Goal: Answer question/provide support: Answer question/provide support

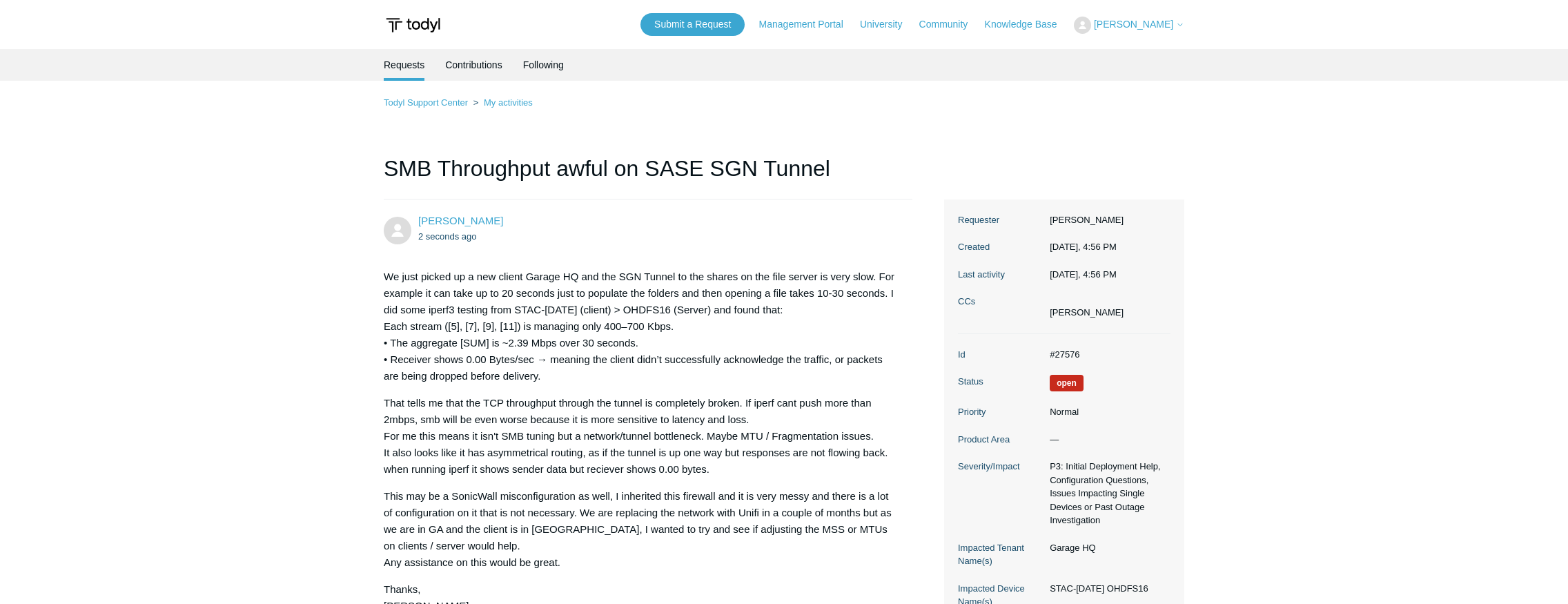
scroll to position [173, 0]
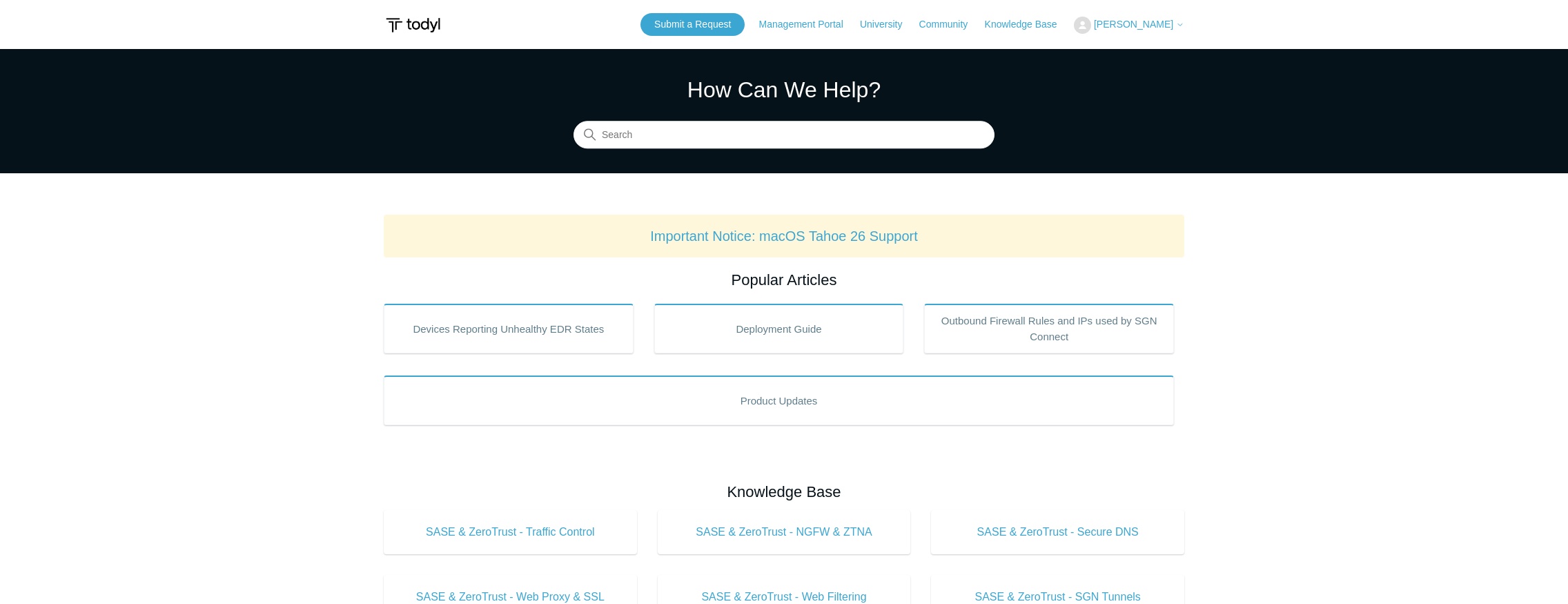
click at [1144, 29] on span "[PERSON_NAME]" at bounding box center [1133, 24] width 79 height 11
click at [1134, 59] on link "My Support Requests" at bounding box center [1141, 54] width 135 height 25
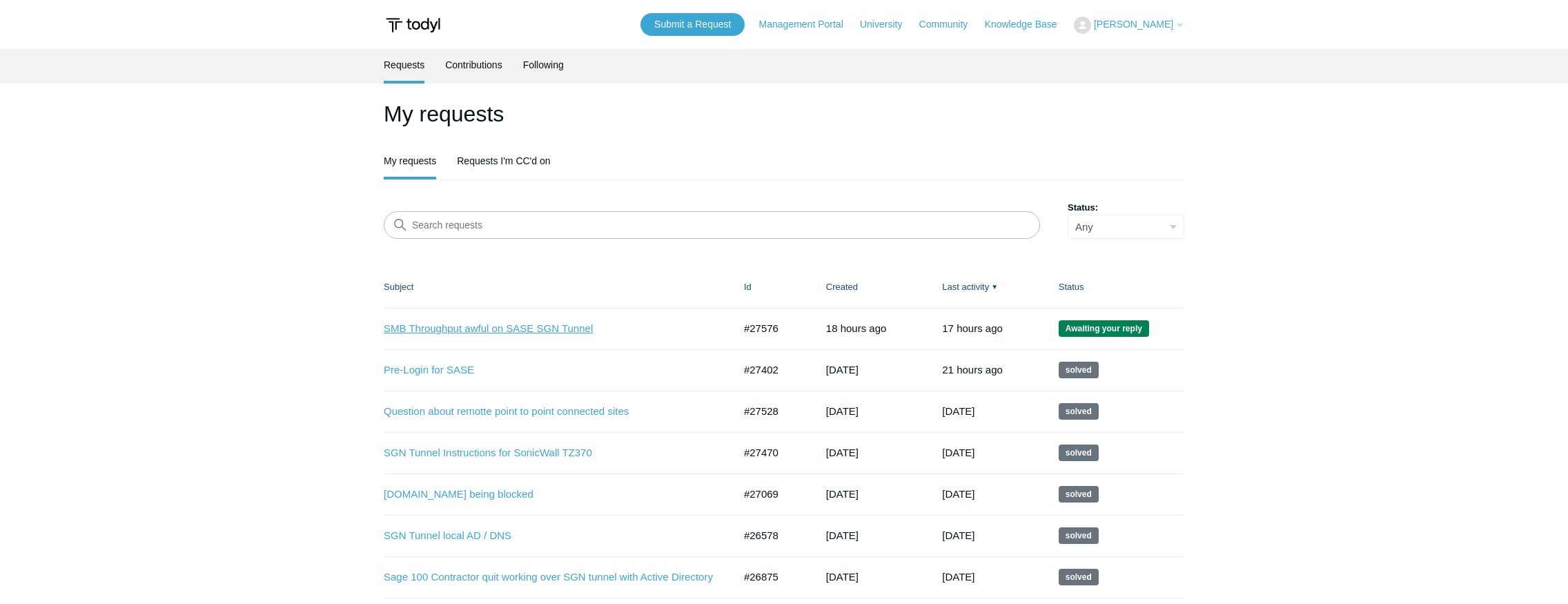
click at [514, 331] on link "SMB Throughput awful on SASE SGN Tunnel" at bounding box center [548, 329] width 329 height 16
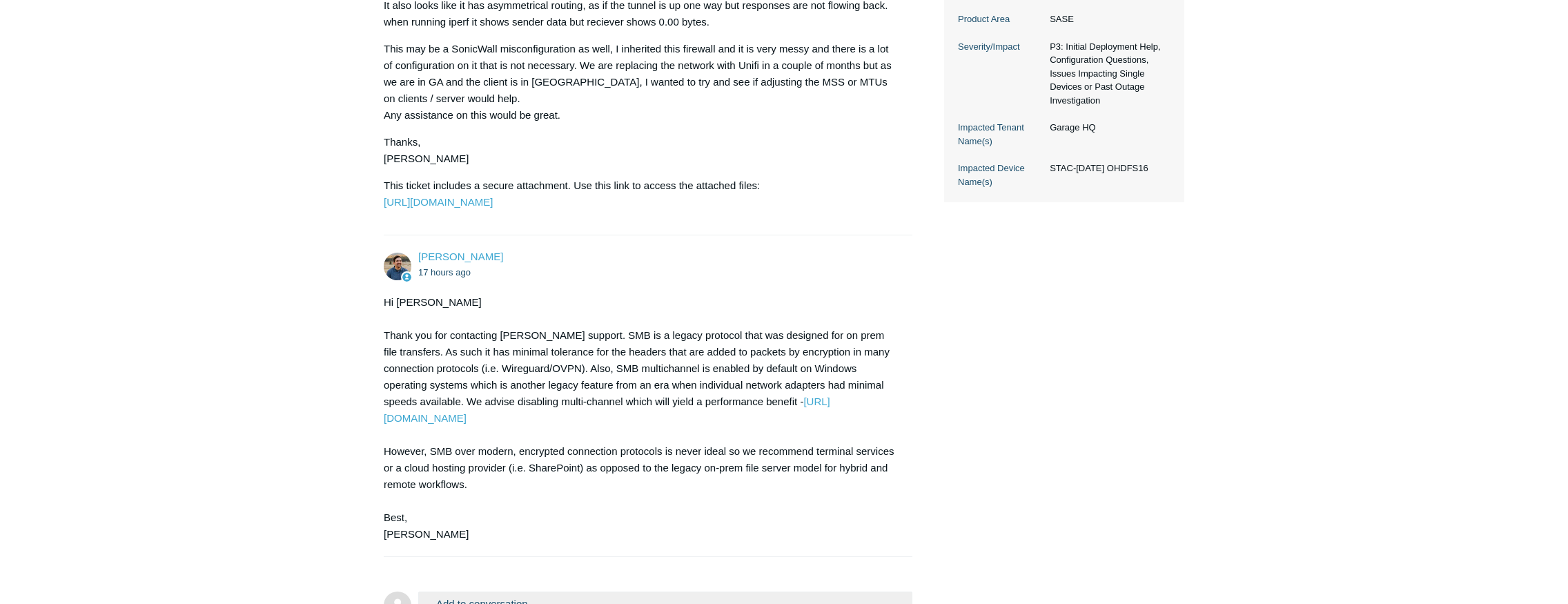
scroll to position [623, 0]
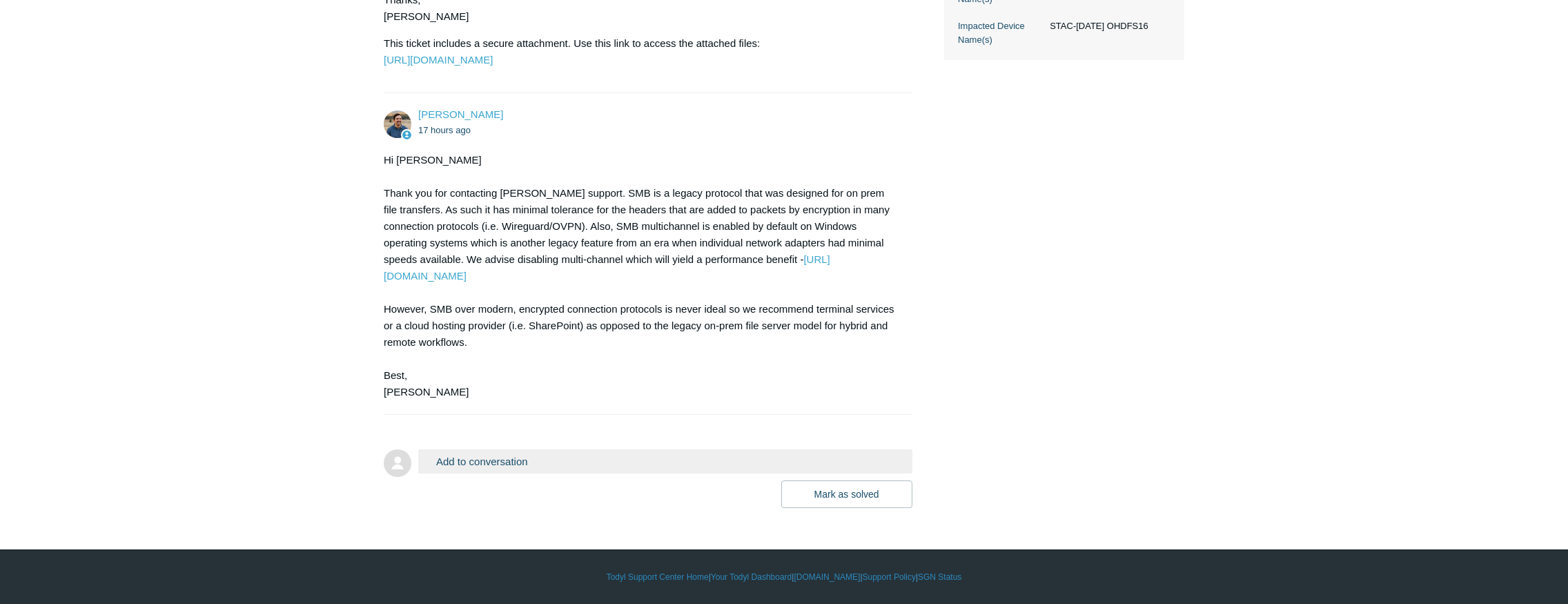
click at [486, 463] on button "Add to conversation" at bounding box center [665, 461] width 494 height 25
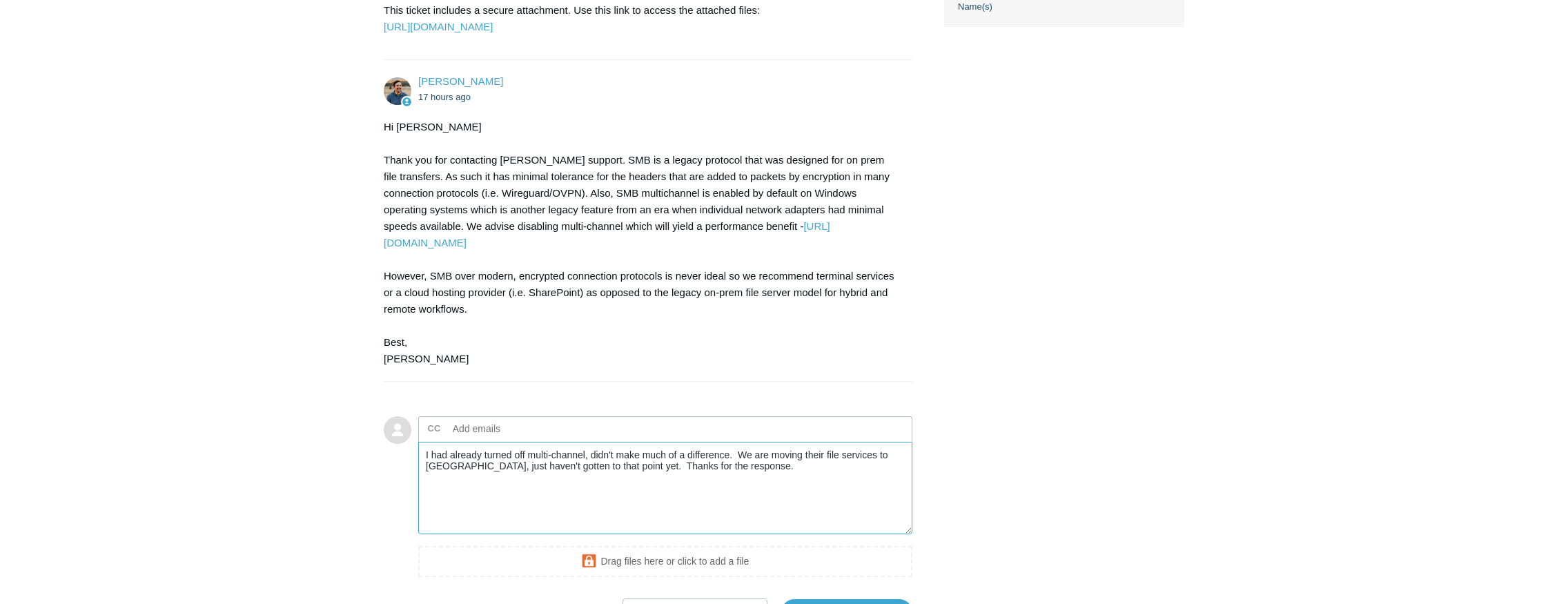
scroll to position [773, 0]
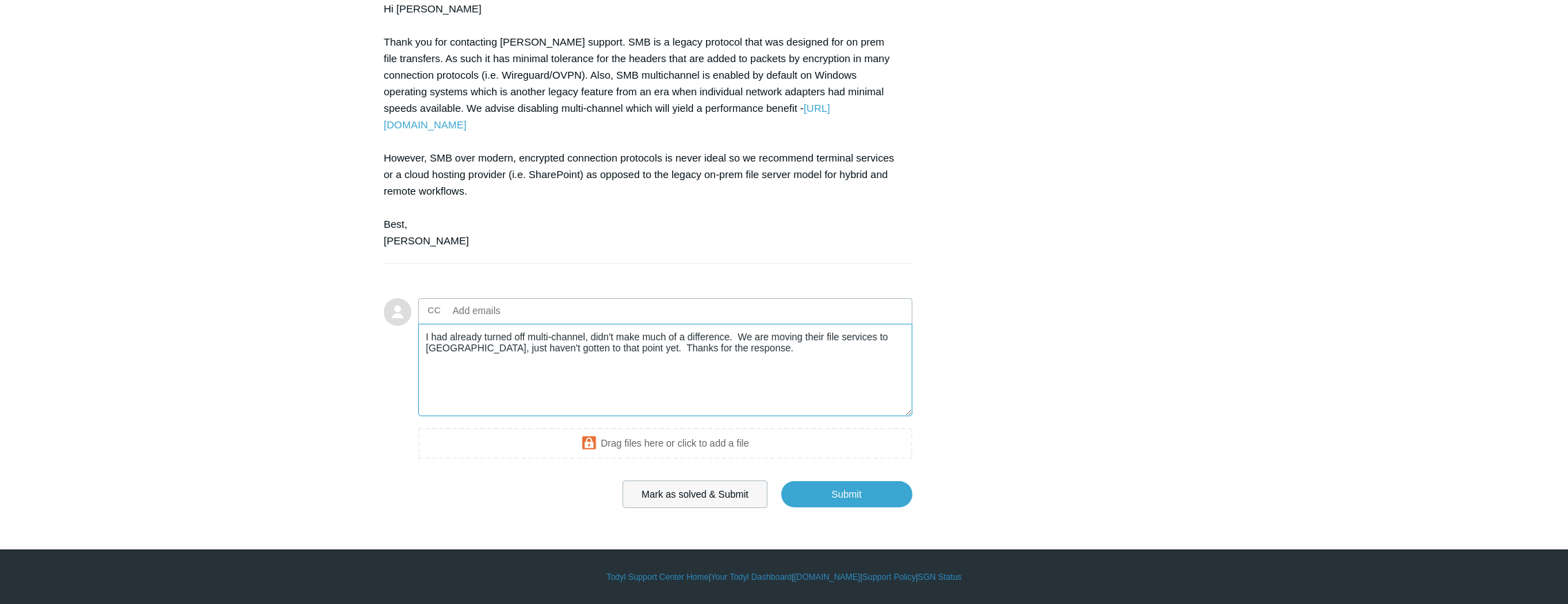
type textarea "I had already turned off multi-channel, didn't make much of a difference. We ar…"
click at [710, 489] on button "Mark as solved & Submit" at bounding box center [695, 494] width 146 height 27
